Goal: Check status: Check status

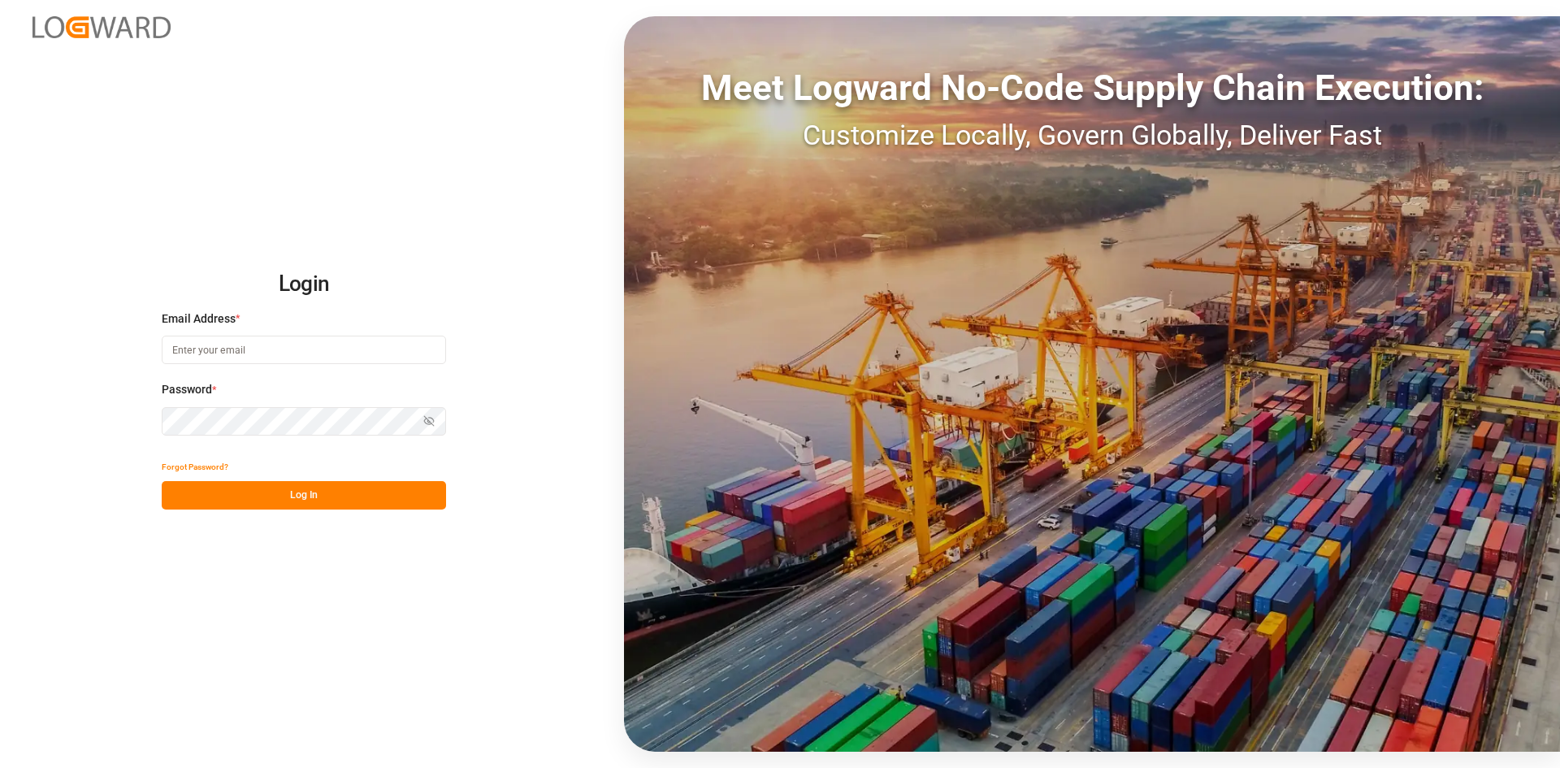
type input "[PERSON_NAME][EMAIL_ADDRESS][PERSON_NAME][DOMAIN_NAME]"
click at [356, 492] on button "Log In" at bounding box center [304, 495] width 284 height 28
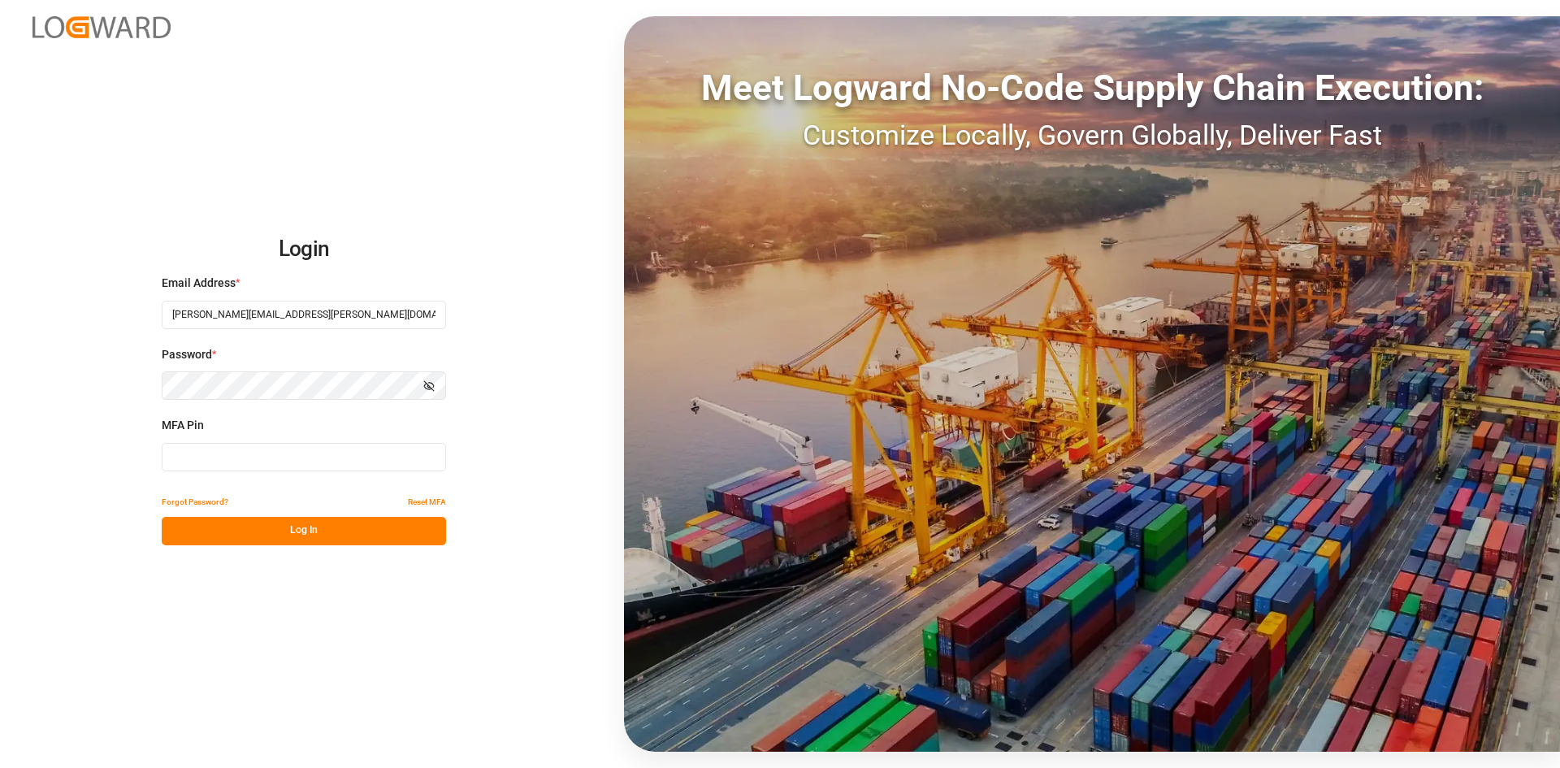
click at [232, 456] on input at bounding box center [304, 457] width 284 height 28
click at [290, 453] on input at bounding box center [304, 457] width 284 height 28
type input "432998"
click at [330, 531] on button "Log In" at bounding box center [304, 531] width 284 height 28
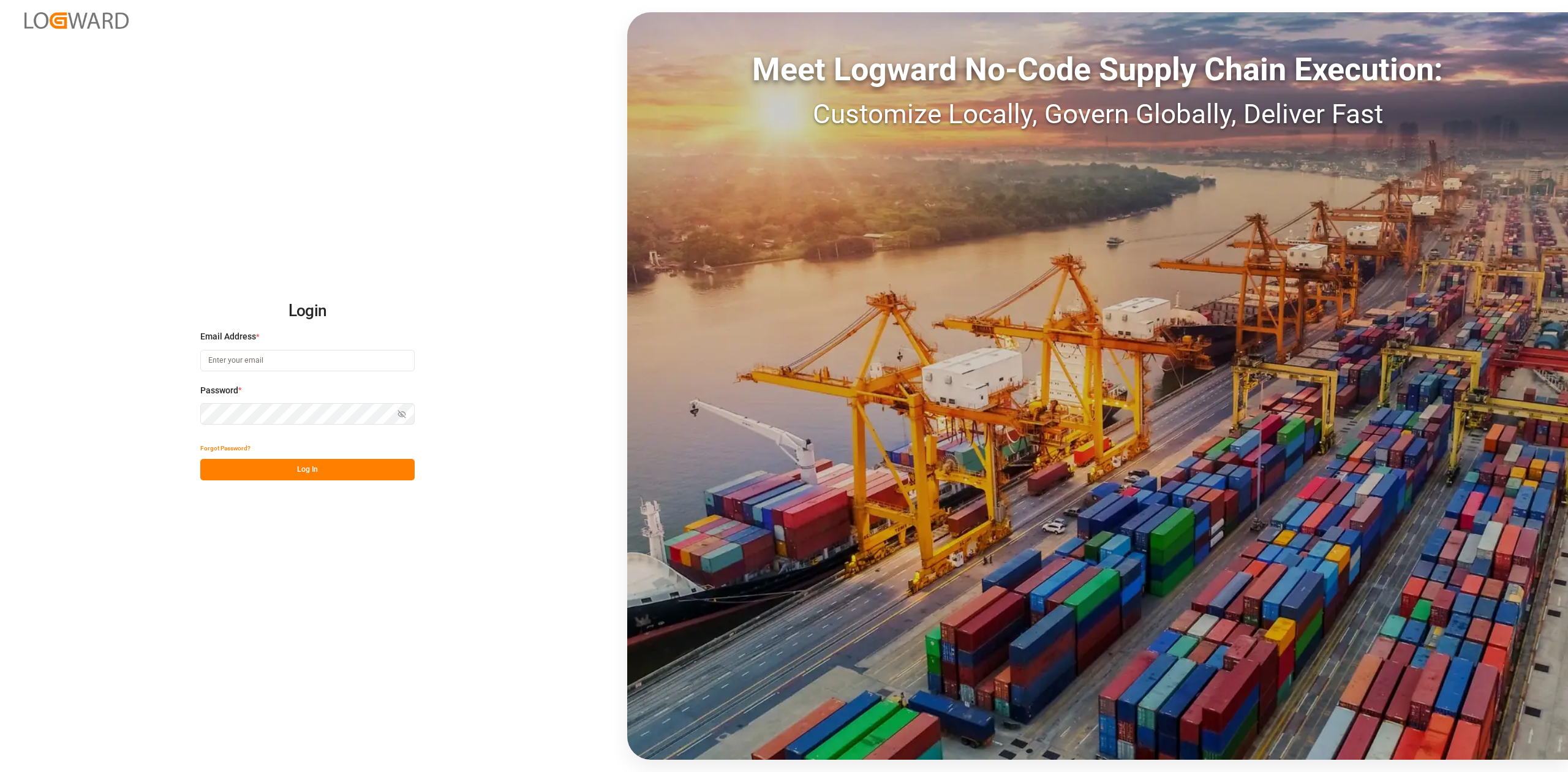
type input "[PERSON_NAME][EMAIL_ADDRESS][PERSON_NAME][DOMAIN_NAME]"
click at [283, 469] on button "Log In" at bounding box center [308, 470] width 214 height 21
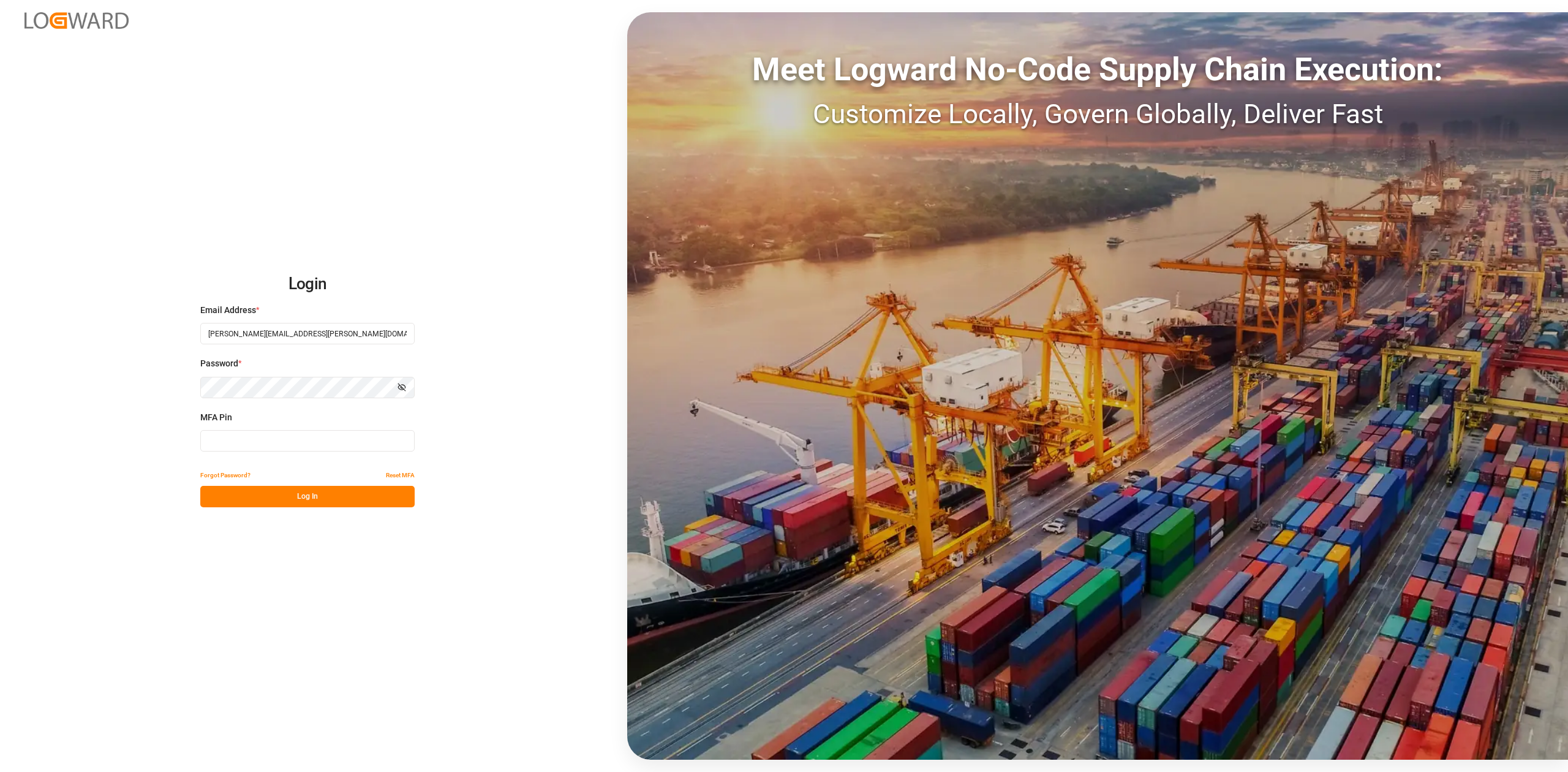
click at [263, 440] on input at bounding box center [308, 440] width 214 height 21
type input "630883"
click at [368, 498] on button "Log In" at bounding box center [308, 496] width 214 height 21
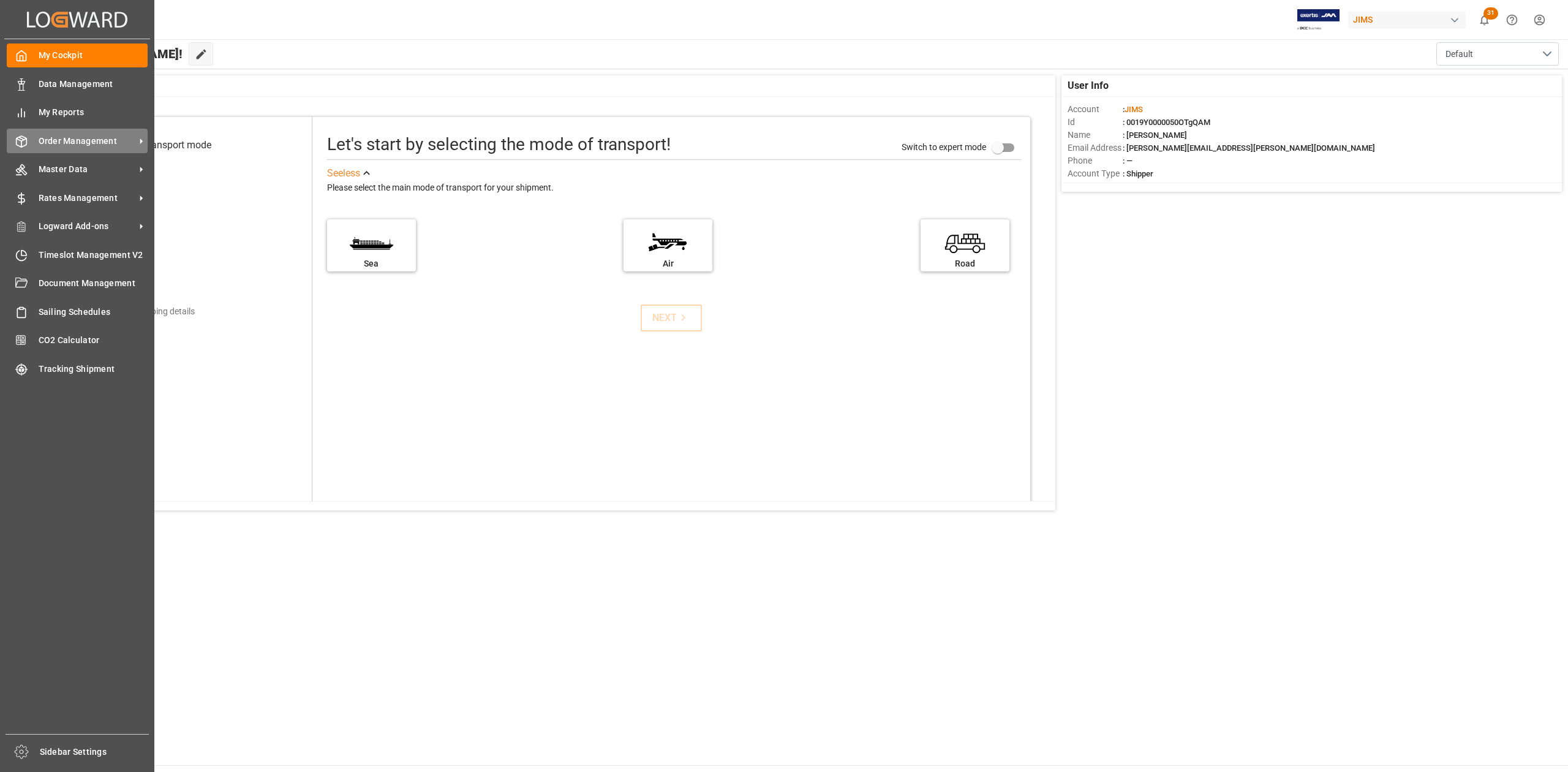
click at [81, 143] on span "Order Management" at bounding box center [87, 141] width 96 height 13
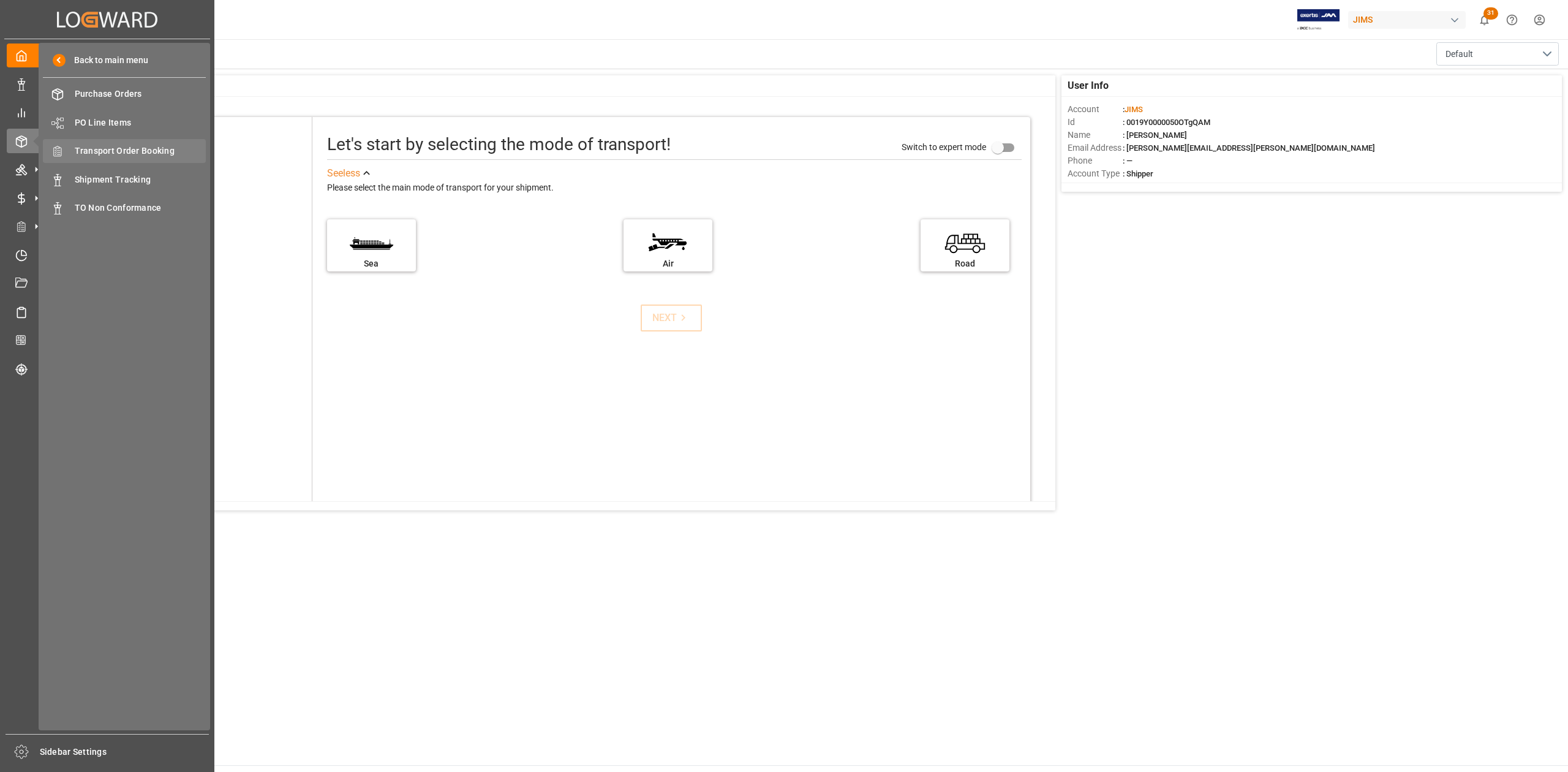
click at [152, 155] on span "Transport Order Booking" at bounding box center [140, 151] width 132 height 13
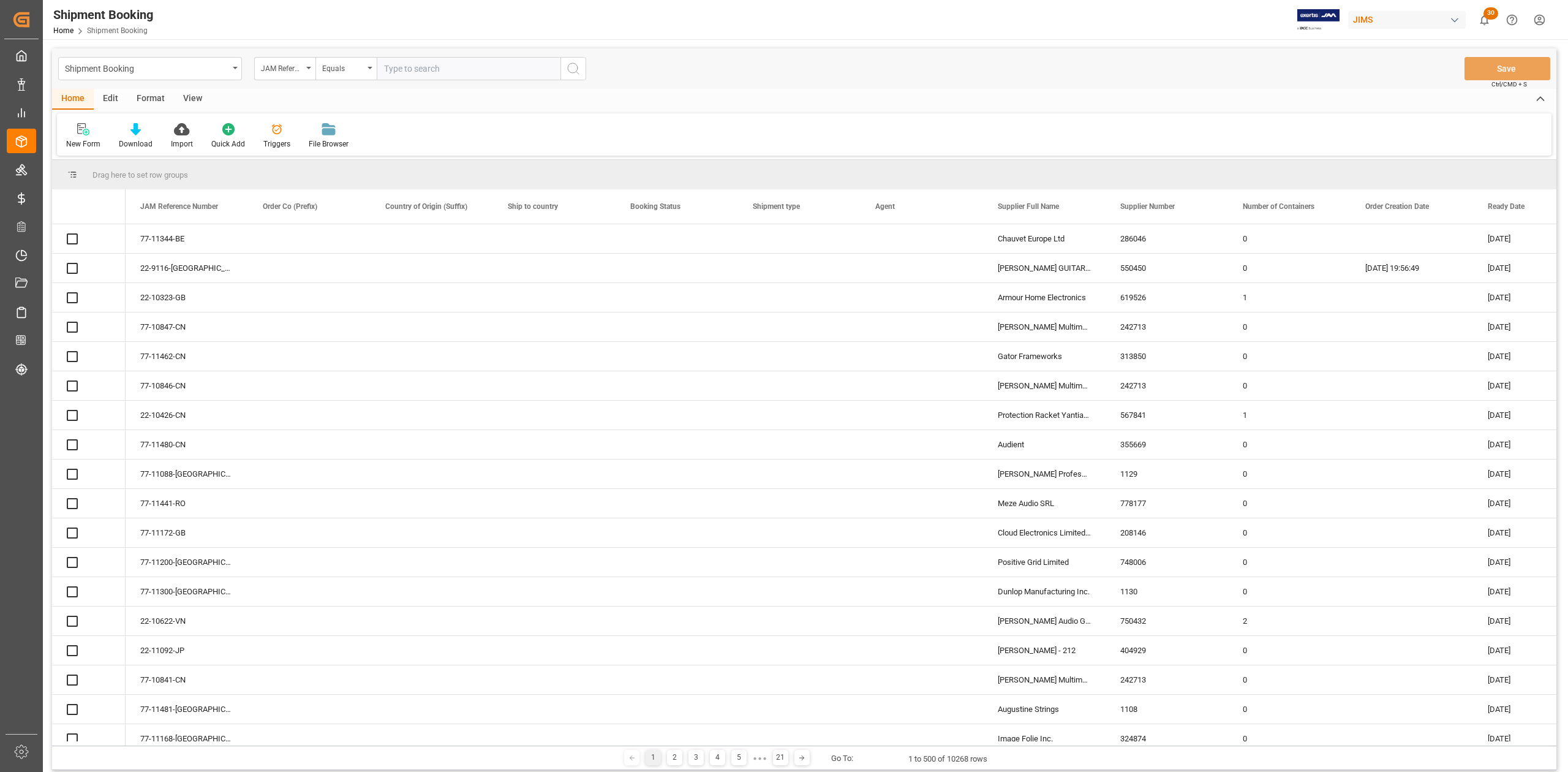
click at [452, 74] on input "text" at bounding box center [469, 69] width 184 height 23
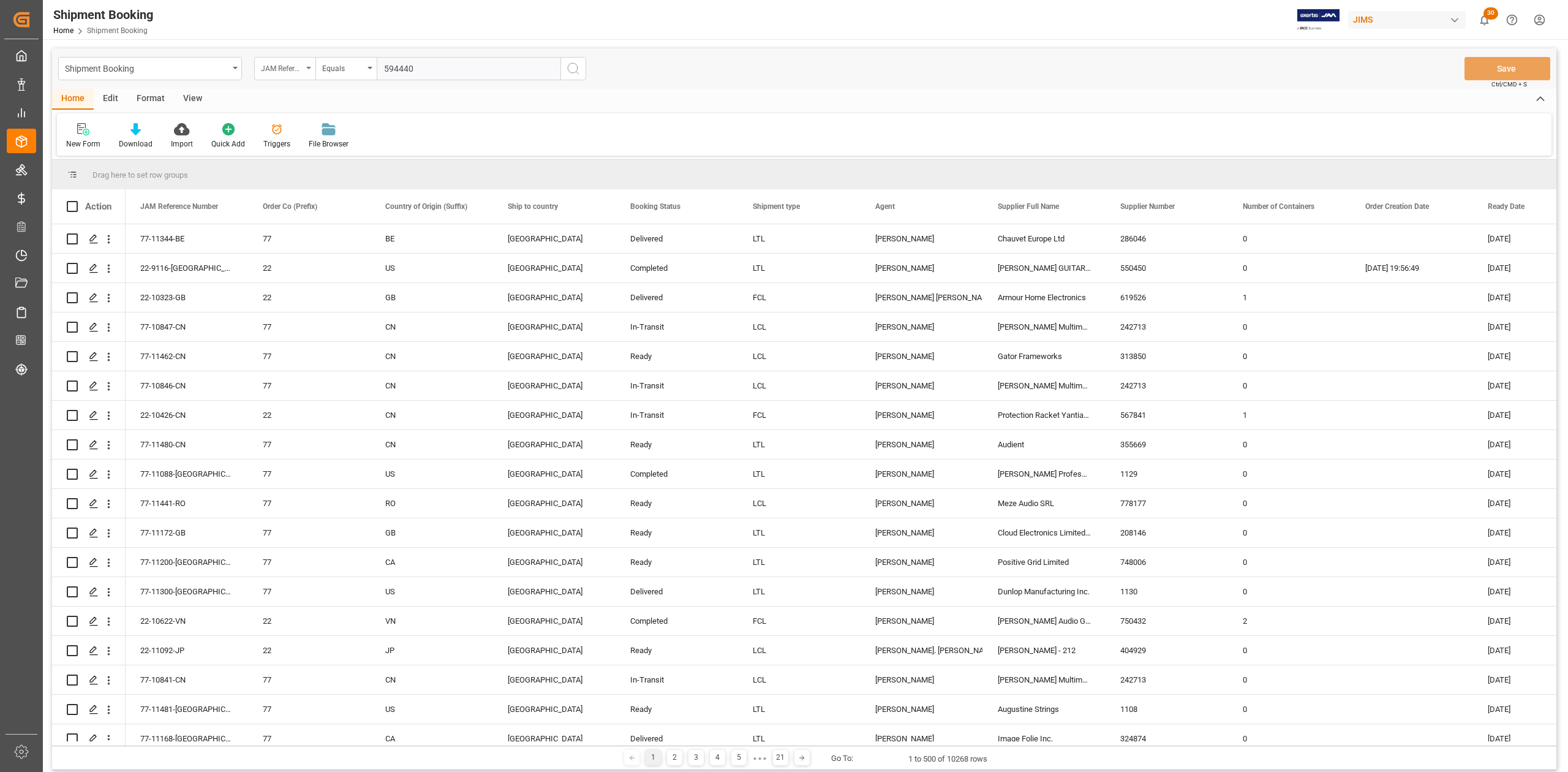
type input "594440"
click at [307, 71] on div "JAM Reference Number" at bounding box center [284, 69] width 61 height 23
click at [311, 96] on input "text" at bounding box center [346, 96] width 173 height 20
type input "supplier"
click at [345, 149] on div "Supplier Number" at bounding box center [346, 151] width 182 height 26
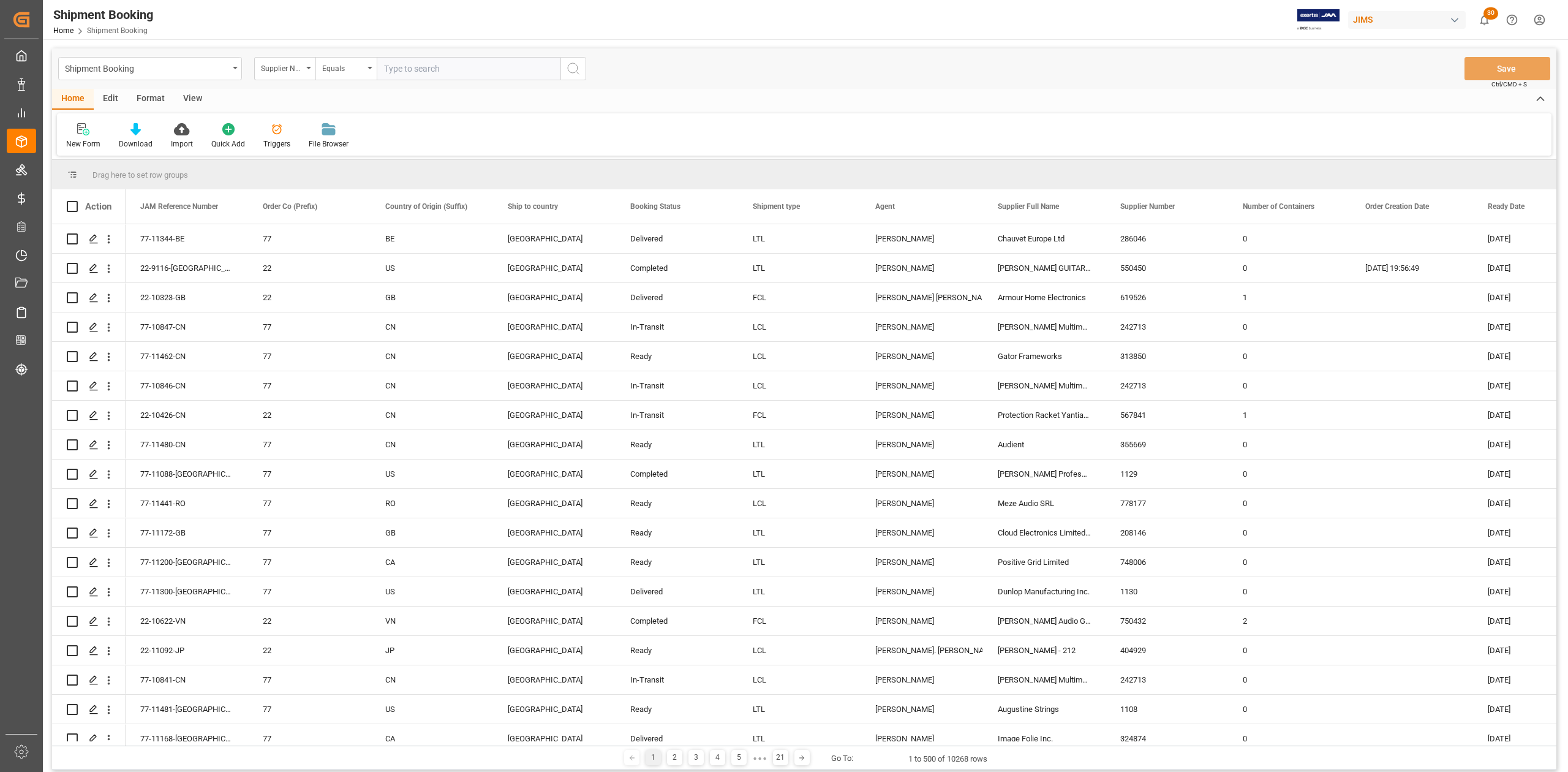
click at [490, 71] on input "text" at bounding box center [469, 69] width 184 height 23
paste input "594440"
type input "594440"
click at [568, 71] on icon "search button" at bounding box center [574, 69] width 15 height 15
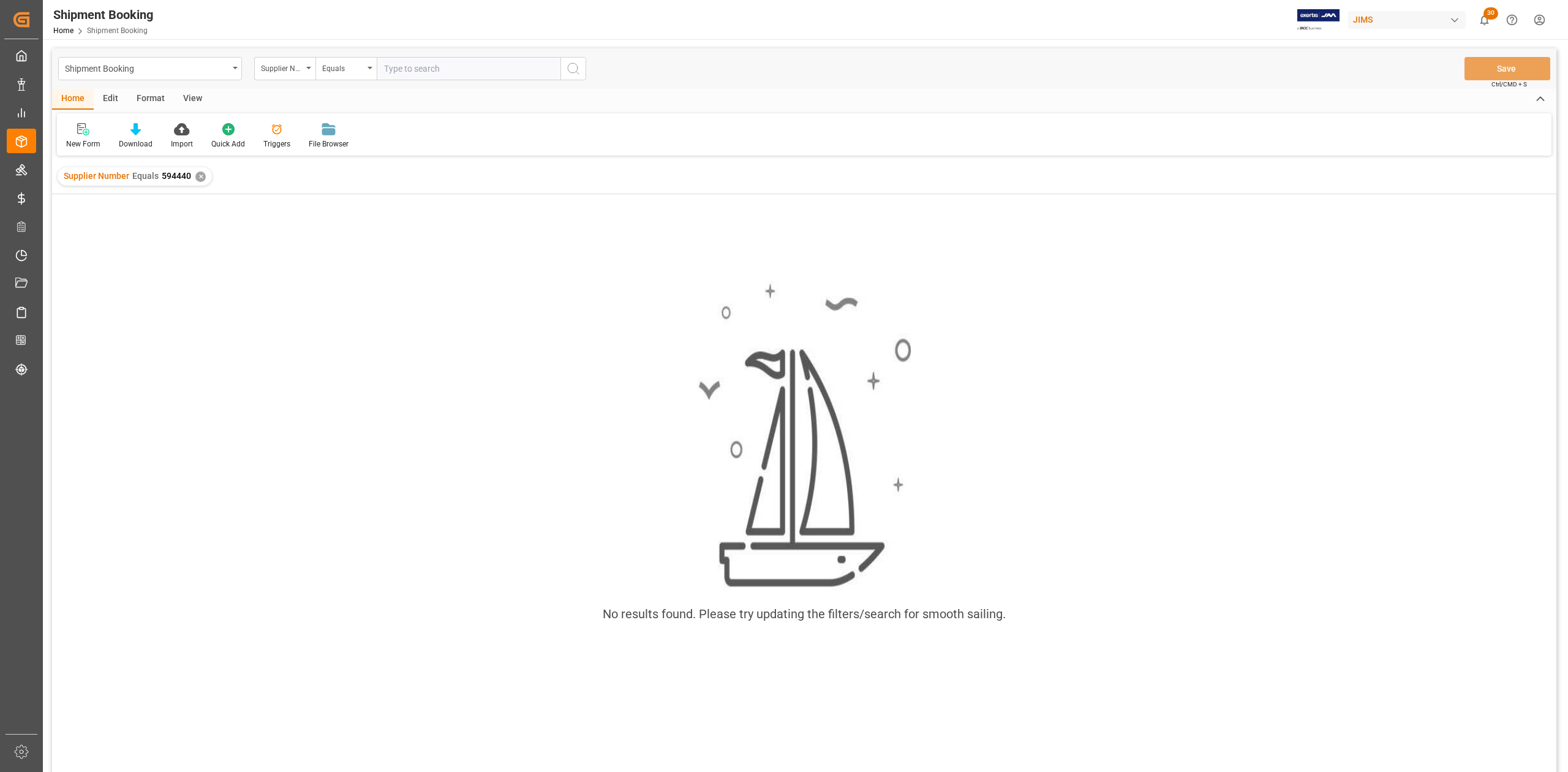
click at [200, 173] on div "✕" at bounding box center [201, 177] width 11 height 11
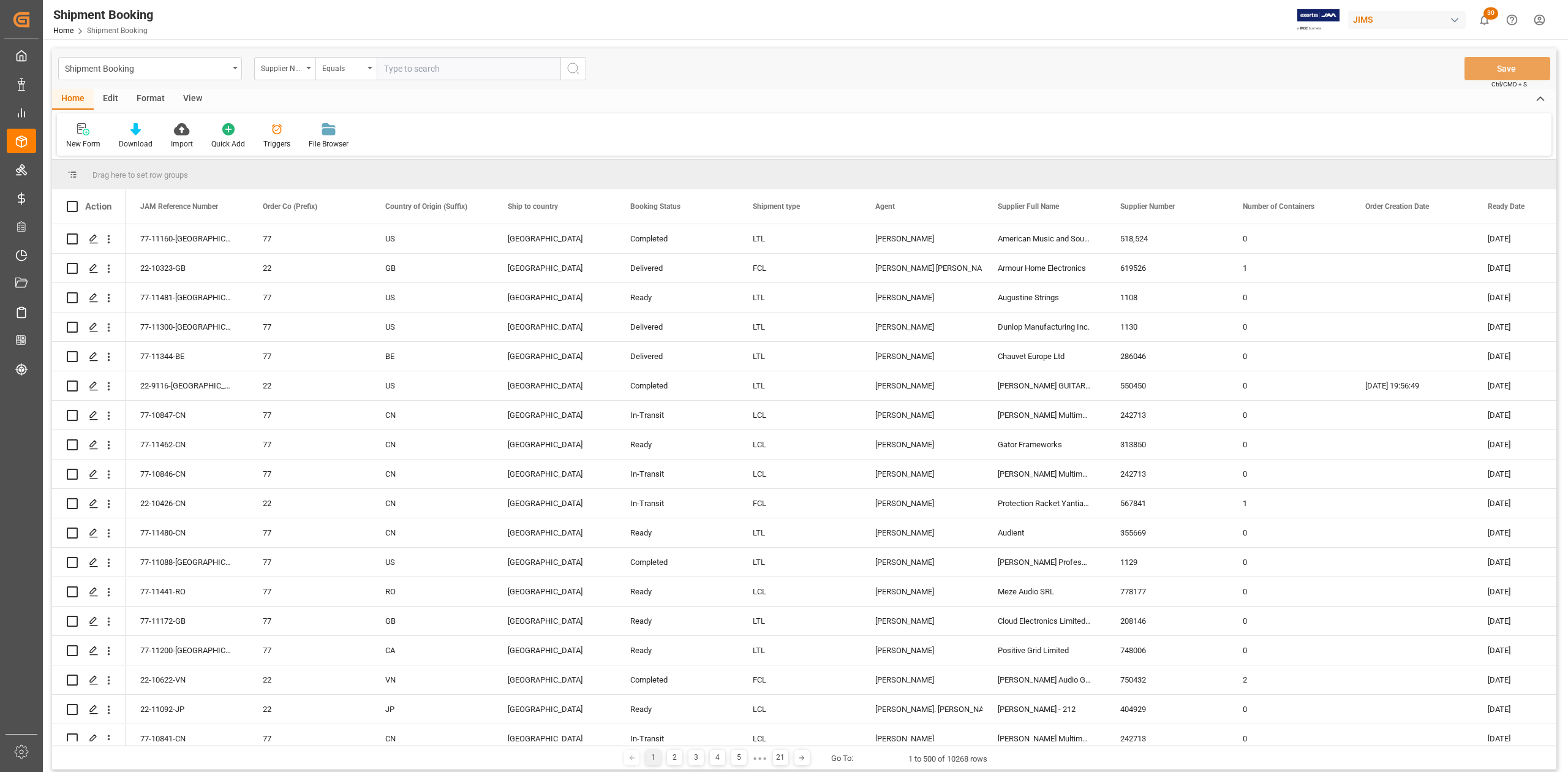
drag, startPoint x: 415, startPoint y: 65, endPoint x: 464, endPoint y: 87, distance: 53.7
click at [419, 67] on input "text" at bounding box center [469, 69] width 184 height 23
paste input "597399"
type input "597399"
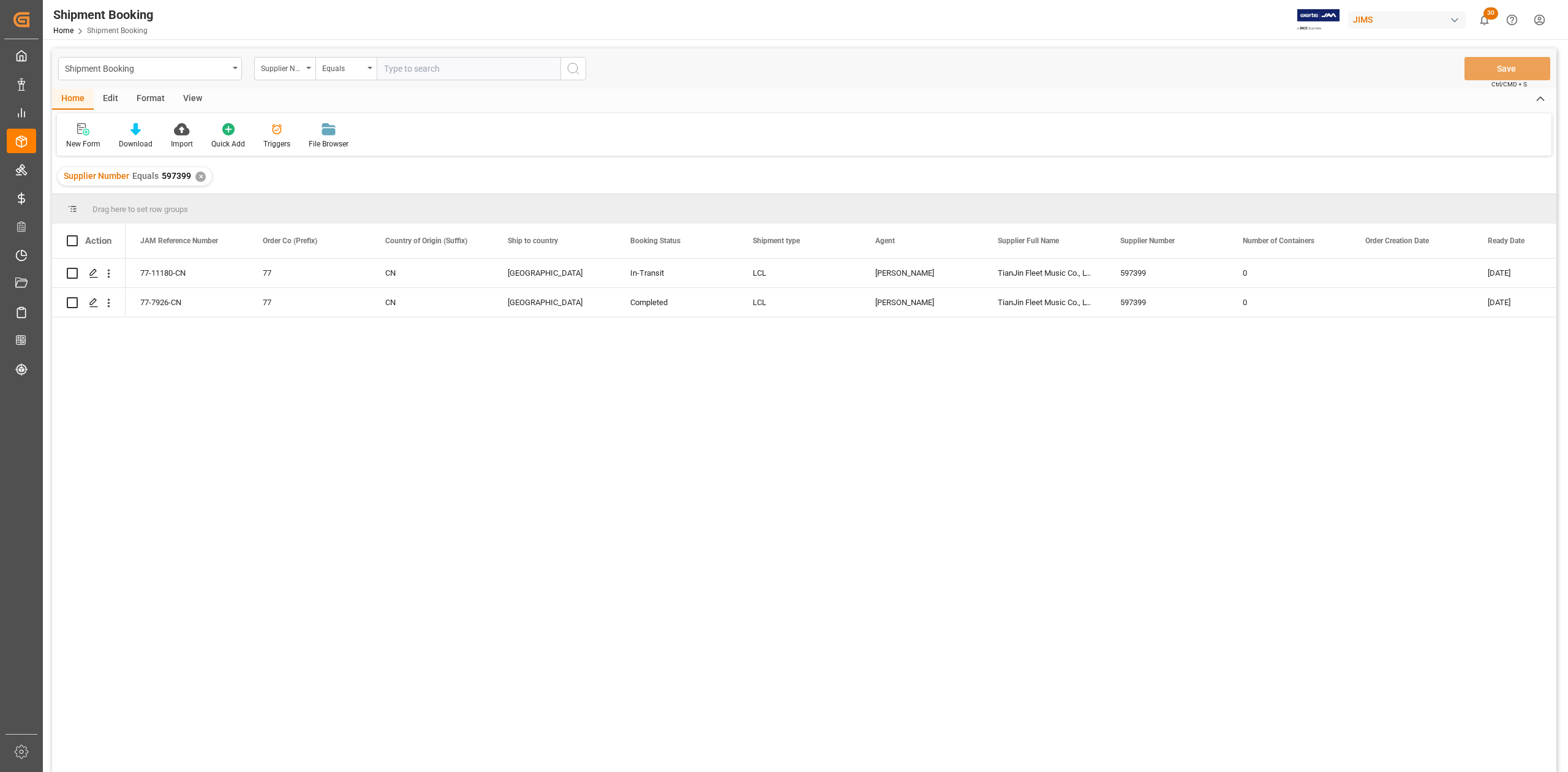
click at [478, 70] on input "text" at bounding box center [469, 69] width 184 height 23
type input "658653"
click at [574, 67] on icon "search button" at bounding box center [574, 69] width 15 height 15
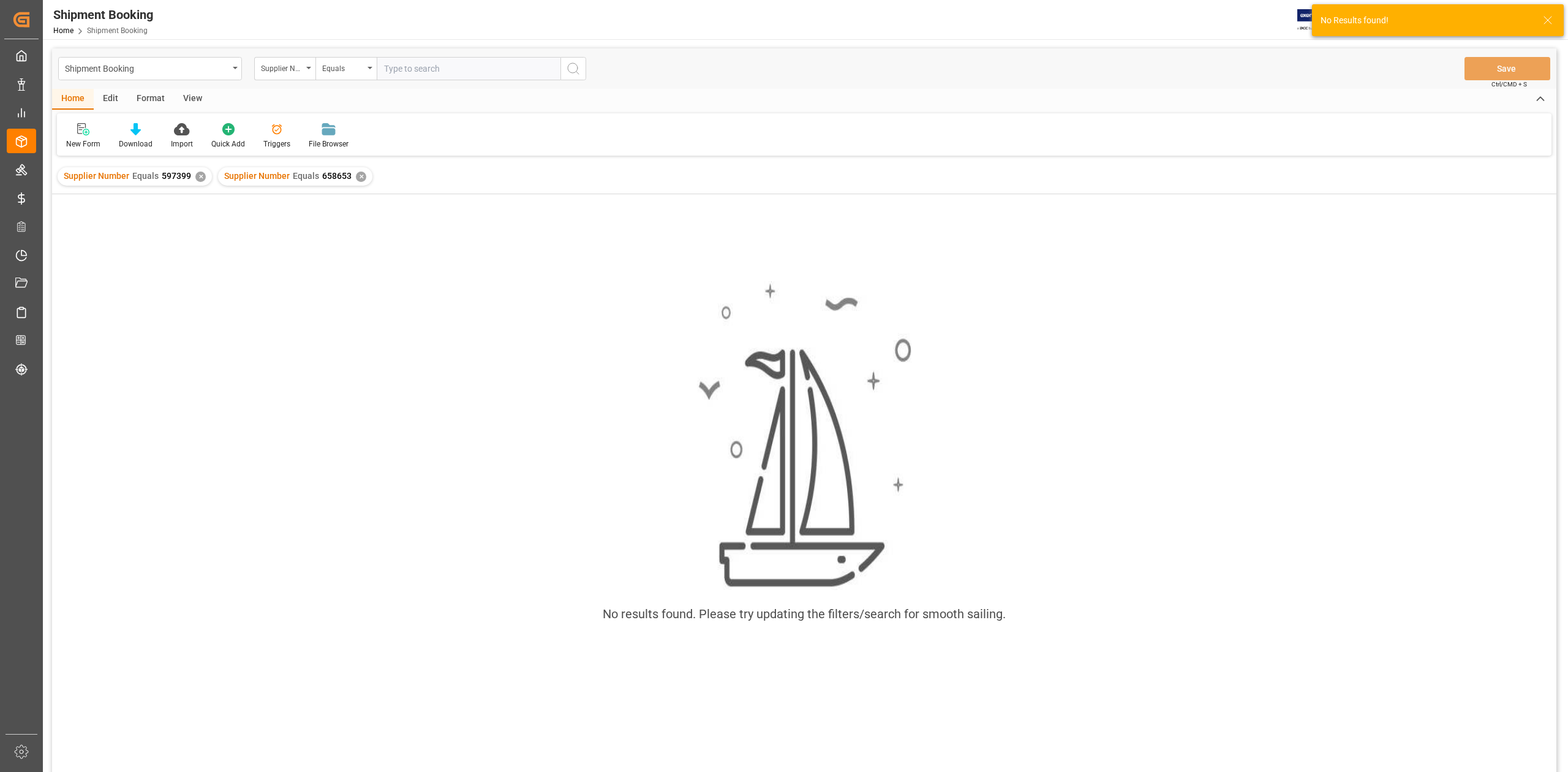
click at [199, 177] on div "✕" at bounding box center [201, 177] width 11 height 11
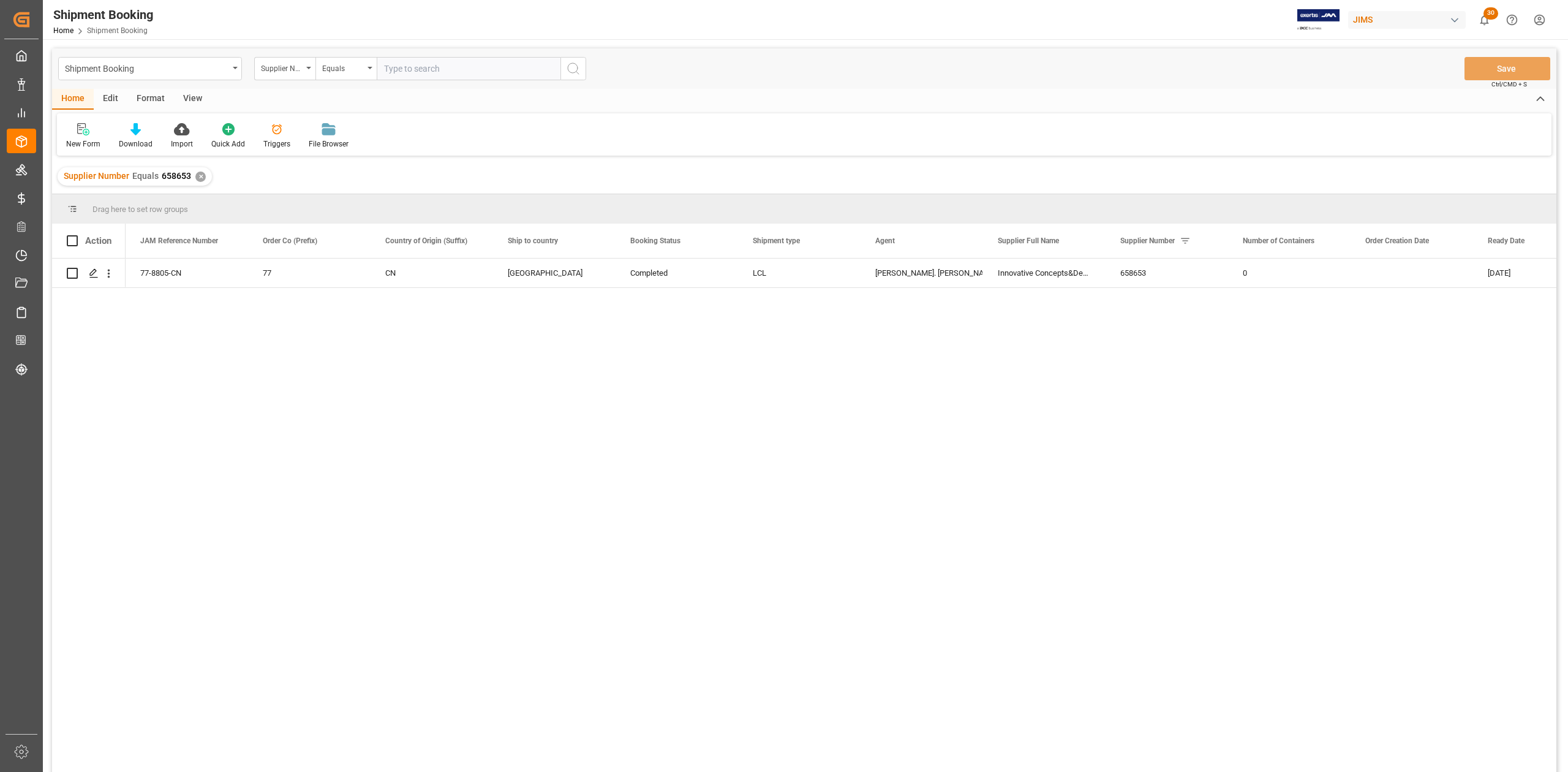
click at [201, 179] on div "✕" at bounding box center [201, 177] width 11 height 11
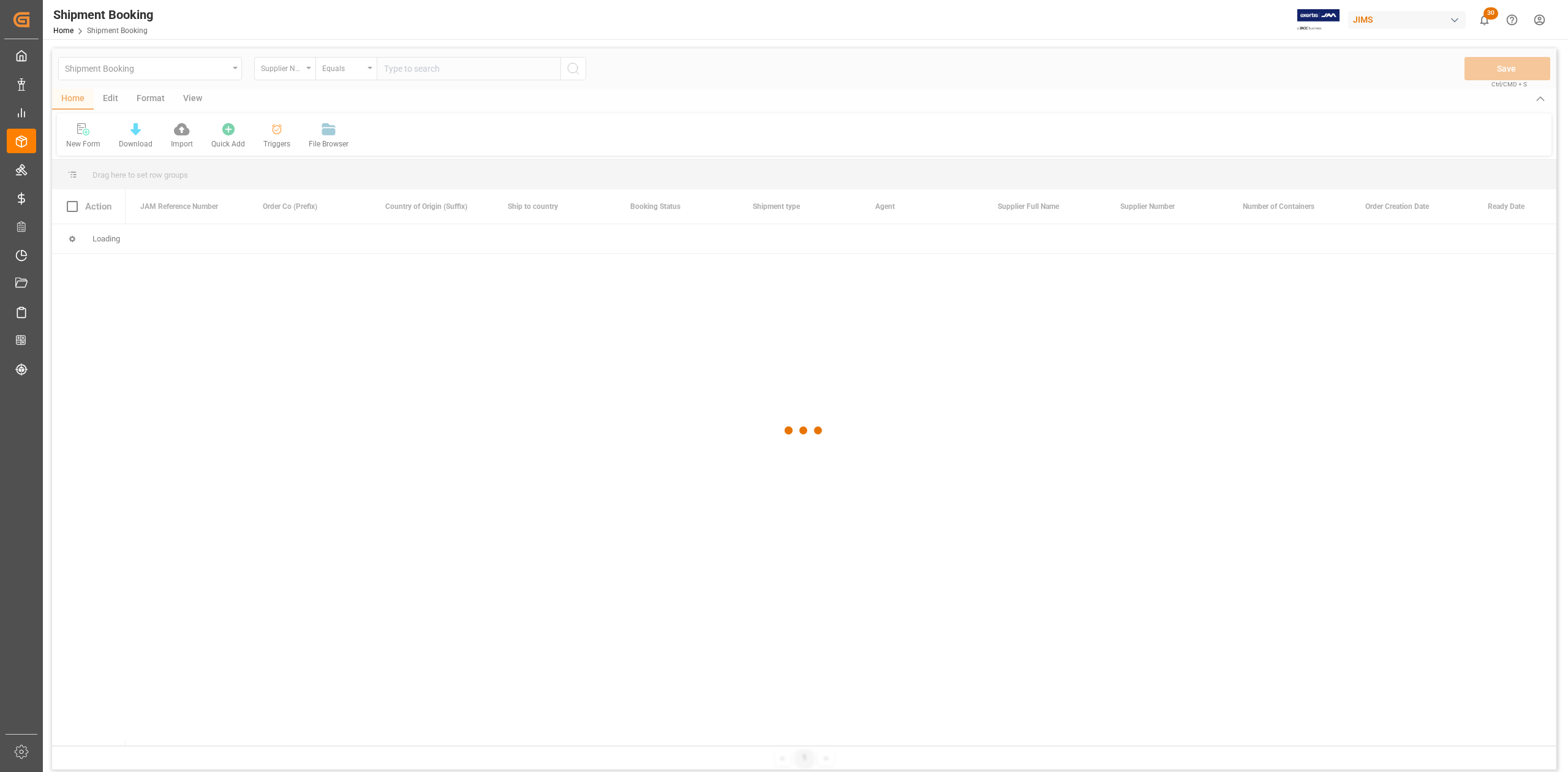
click at [483, 69] on div at bounding box center [804, 430] width 1505 height 764
click at [453, 64] on input "text" at bounding box center [469, 69] width 184 height 23
click at [453, 67] on input "text" at bounding box center [469, 69] width 184 height 23
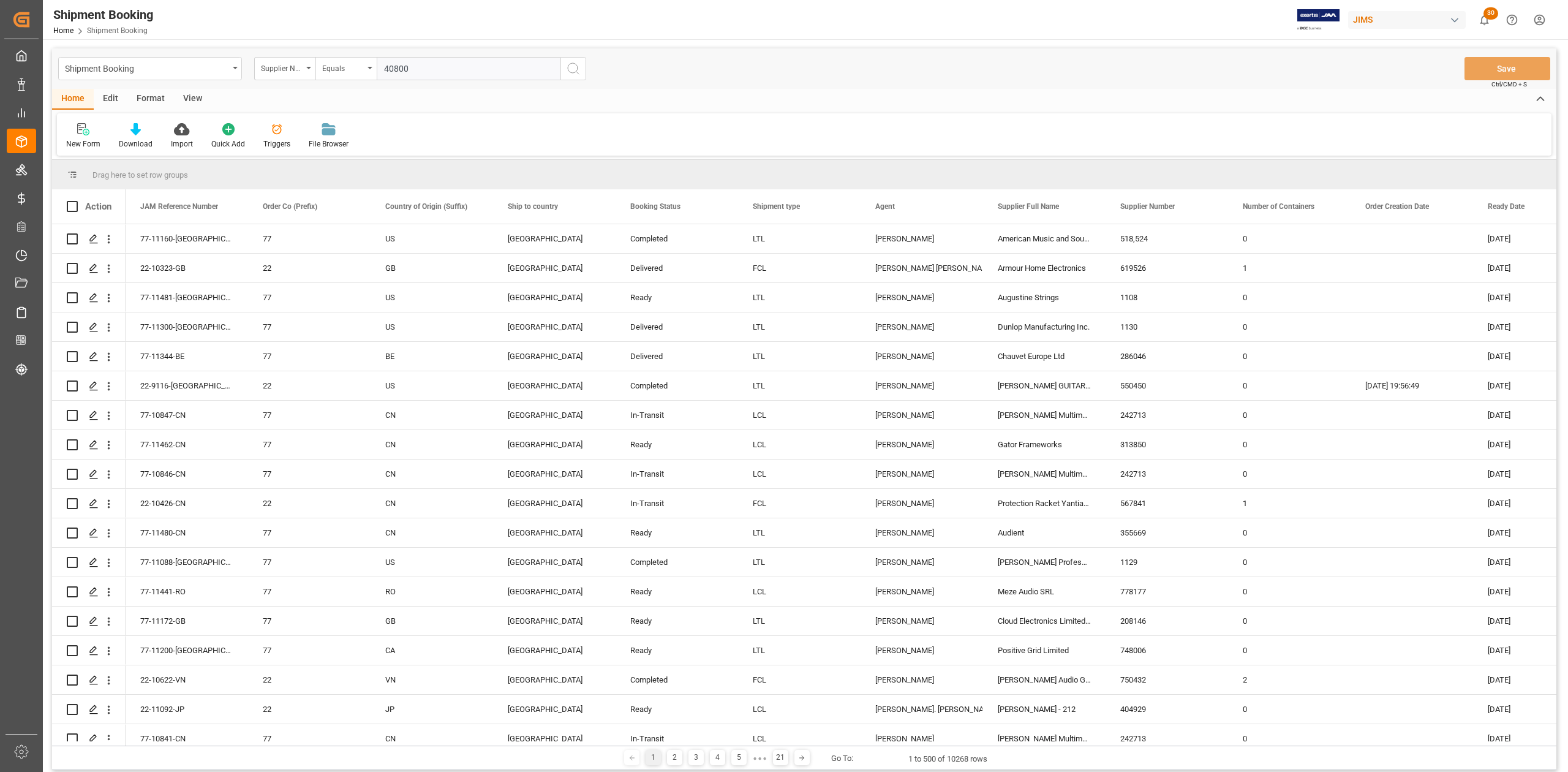
type input "408005"
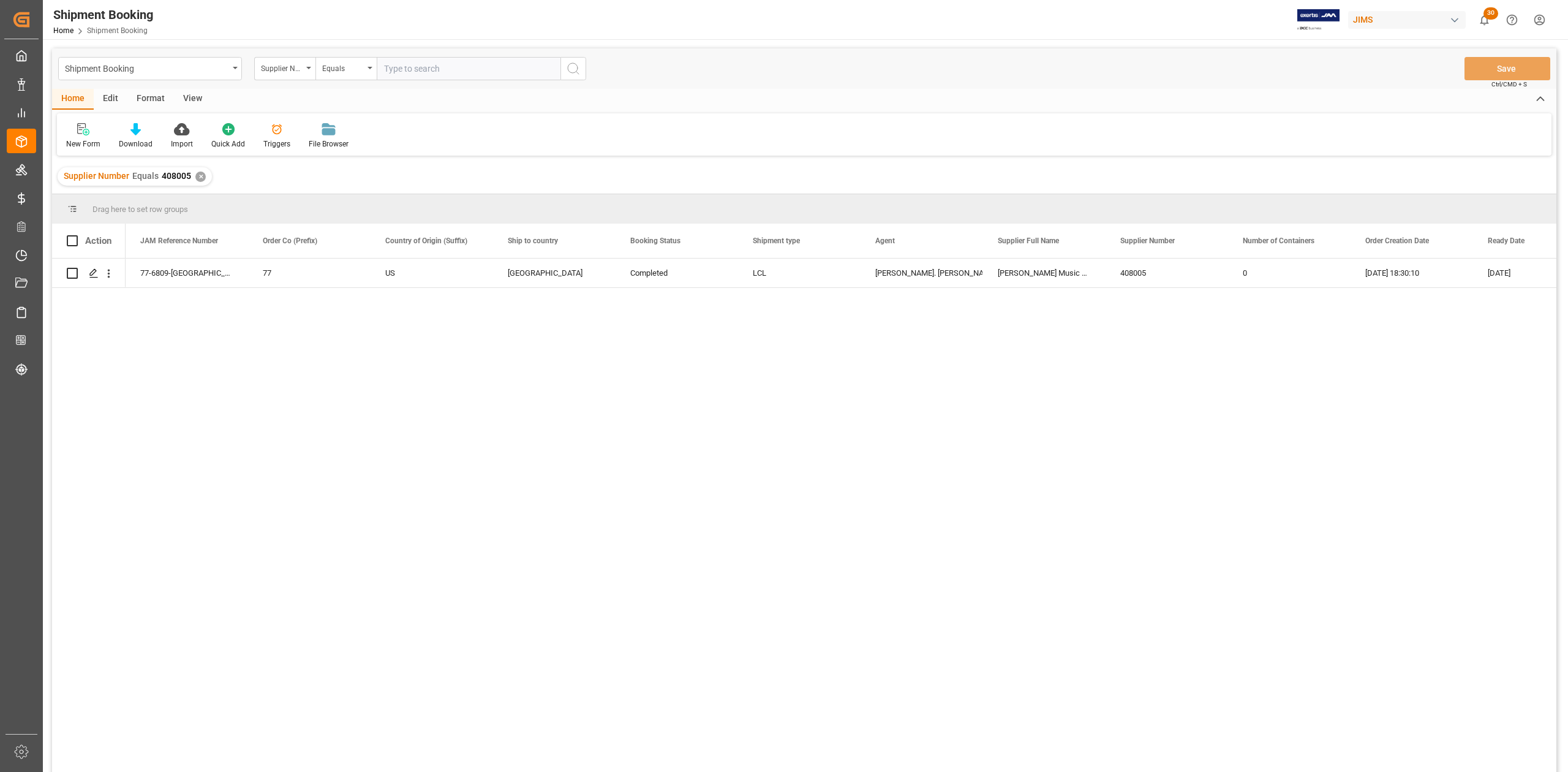
click at [1150, 459] on div "77-6809-US 77 US Canada Completed LCL [PERSON_NAME]. [PERSON_NAME] Music Group …" at bounding box center [841, 519] width 1431 height 522
click at [309, 67] on icon "open menu" at bounding box center [308, 68] width 5 height 2
click at [304, 126] on div "JAM Reference Number" at bounding box center [346, 125] width 182 height 26
click at [430, 75] on input "text" at bounding box center [469, 69] width 184 height 23
paste input "77-11314-CN"
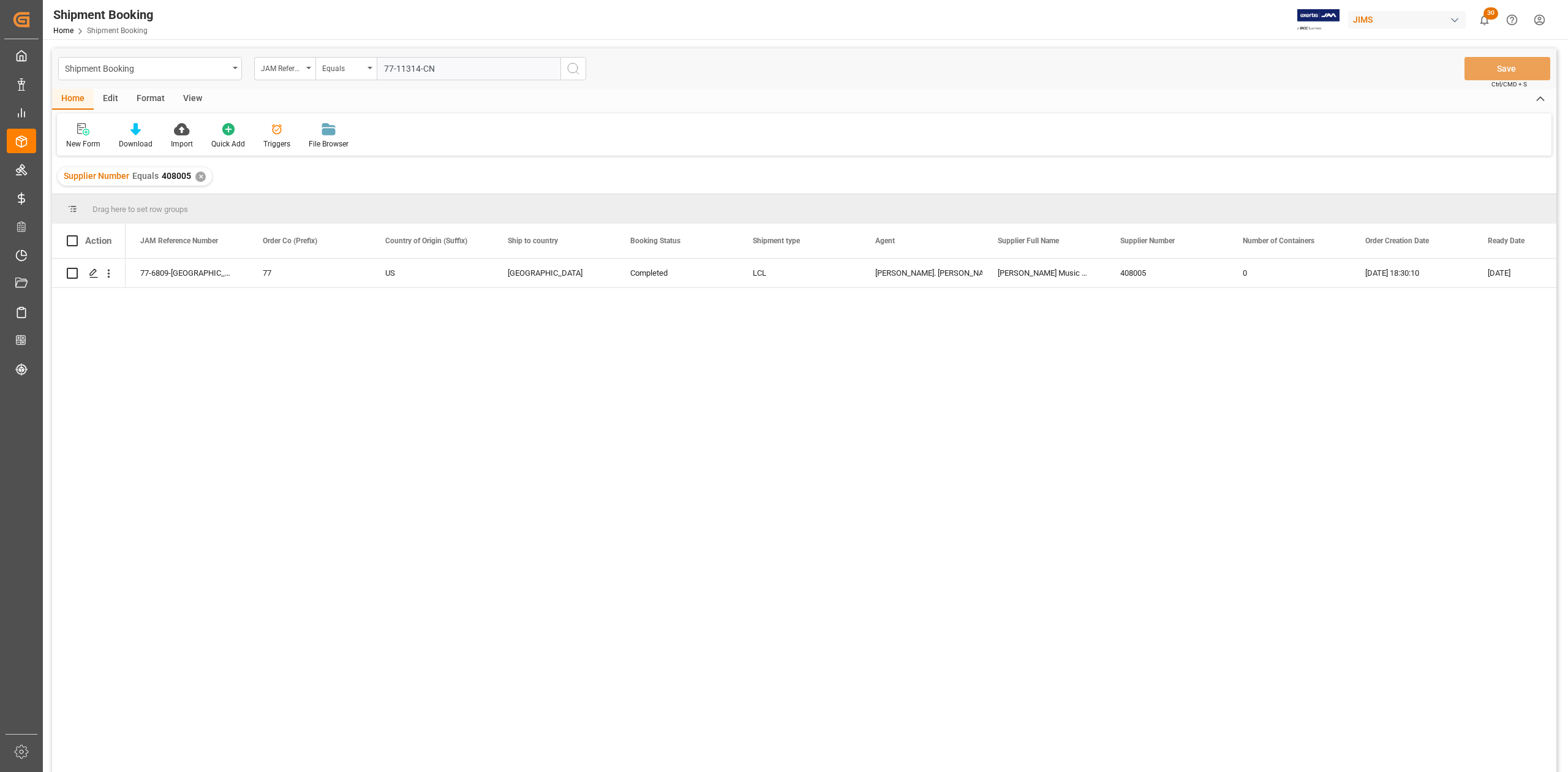
type input "77-11314-CN"
click at [574, 70] on icon "search button" at bounding box center [574, 69] width 15 height 15
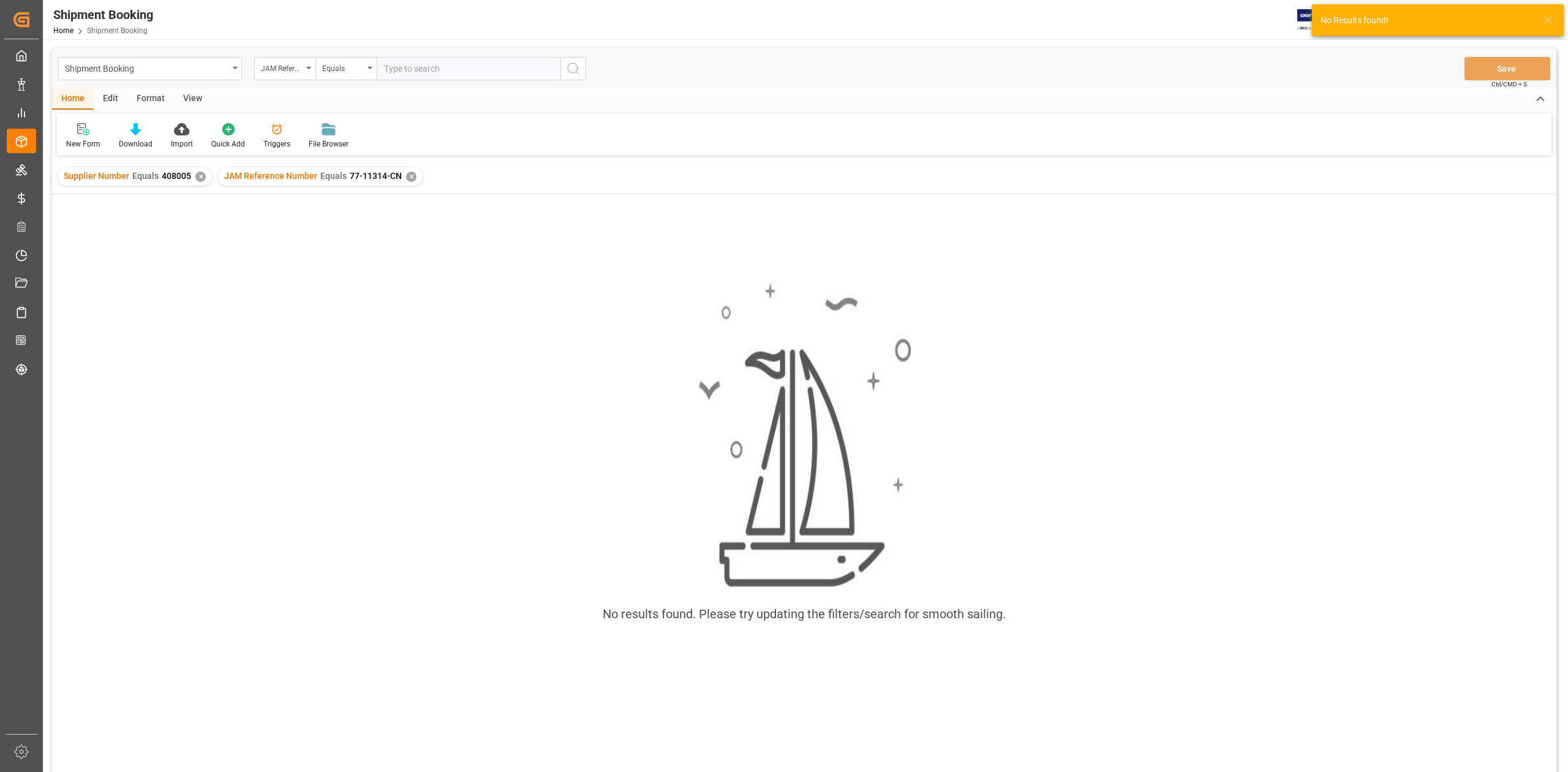
click at [198, 179] on div "✕" at bounding box center [201, 177] width 11 height 11
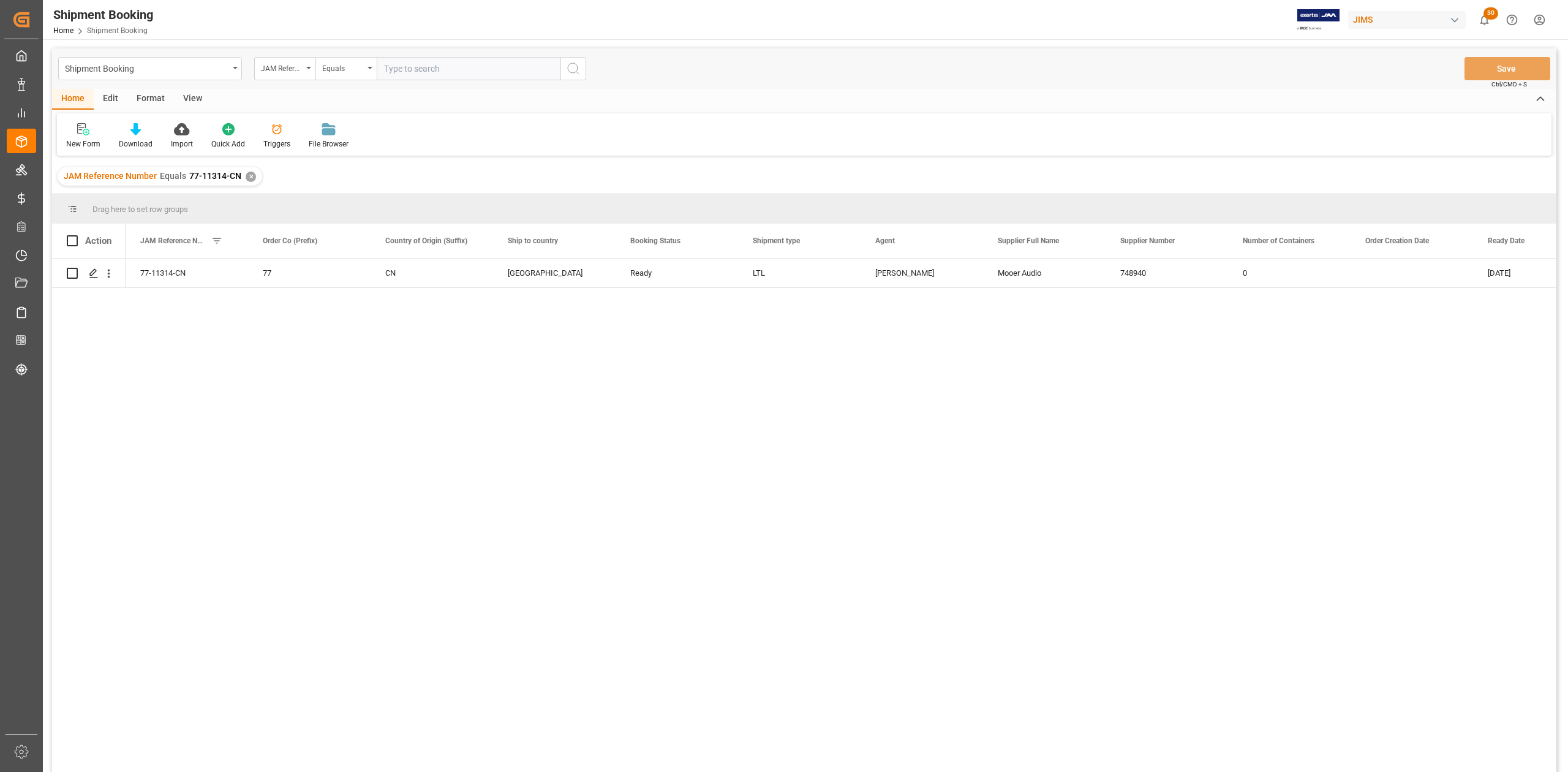
click at [248, 175] on div "✕" at bounding box center [251, 177] width 11 height 11
